Goal: Find specific page/section: Find specific page/section

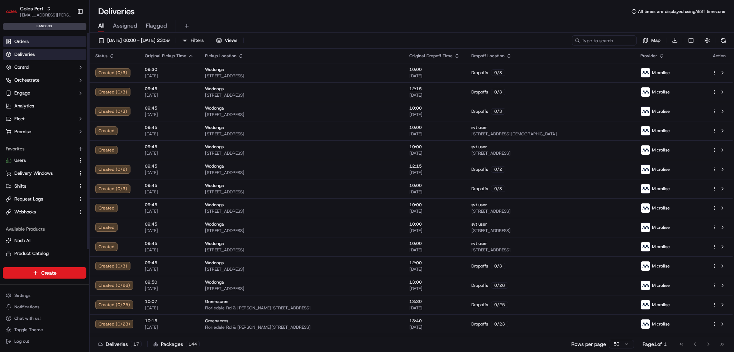
click at [46, 41] on link "Orders" at bounding box center [44, 41] width 83 height 11
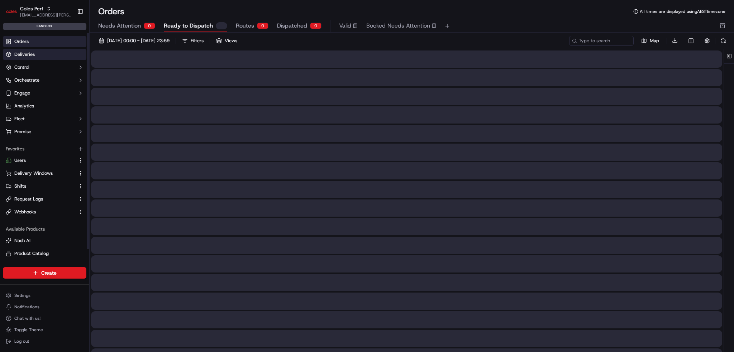
click at [38, 57] on link "Deliveries" at bounding box center [44, 54] width 83 height 11
